Goal: Register for event/course

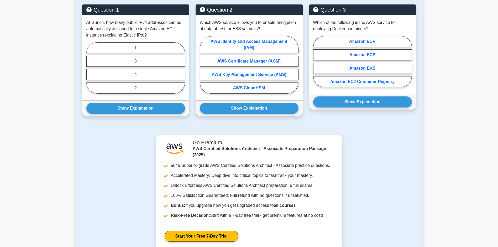
scroll to position [397, 0]
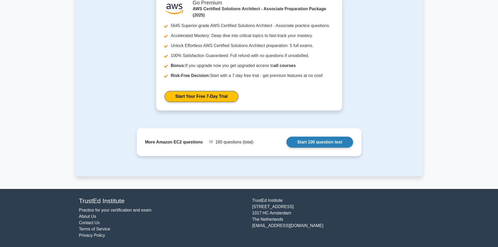
click at [309, 137] on link "Start 100 question test" at bounding box center [319, 141] width 67 height 11
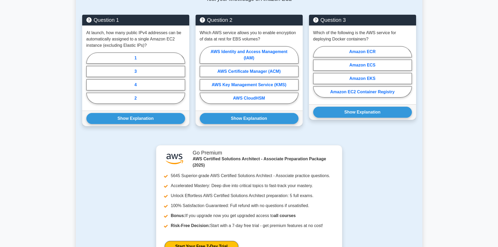
scroll to position [126, 0]
